Goal: Go to known website: Go to known website

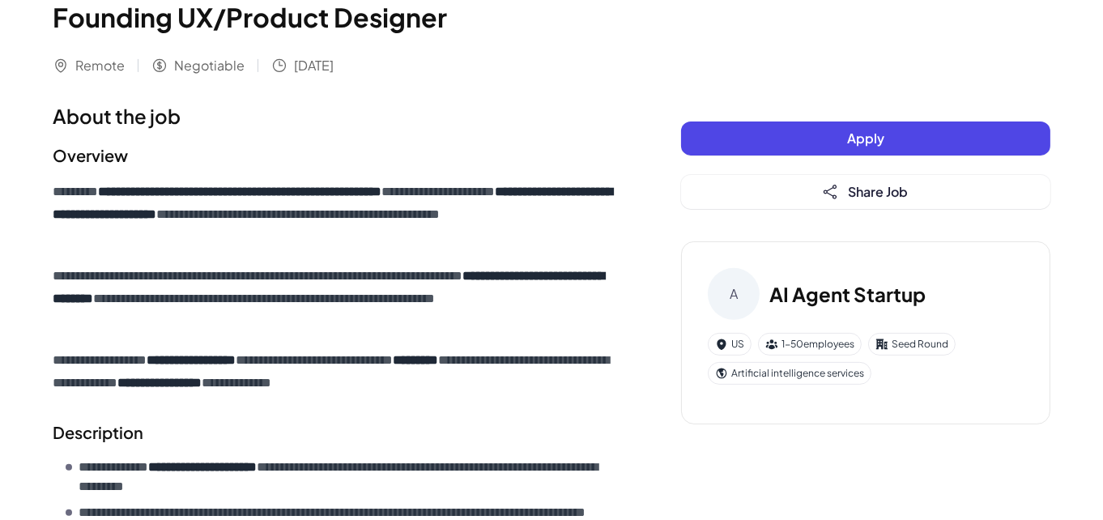
scroll to position [729, 0]
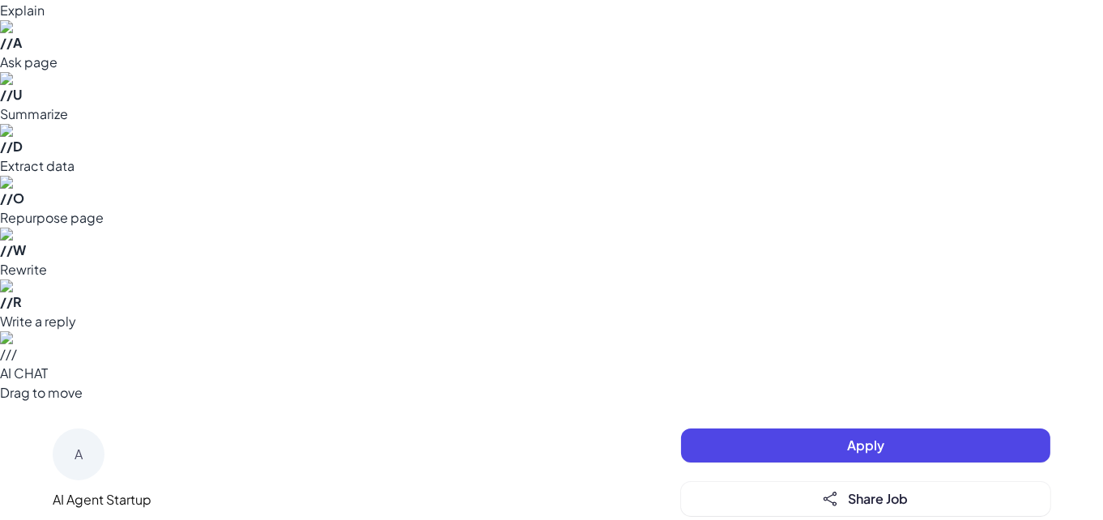
scroll to position [0, 0]
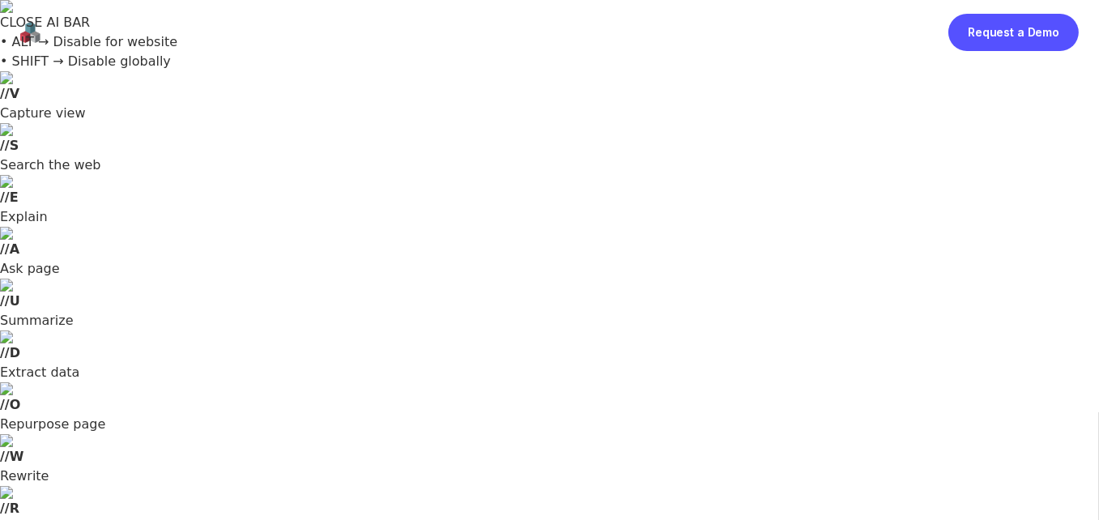
click at [49, 35] on img at bounding box center [52, 32] width 65 height 37
